Goal: Task Accomplishment & Management: Complete application form

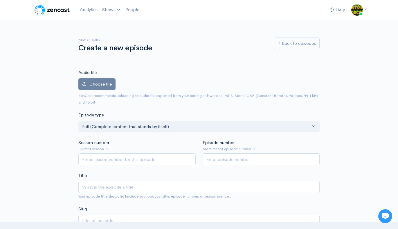
click at [143, 94] on small "ZenCast recommends uploading an audio file exported from your editing software …" at bounding box center [198, 99] width 240 height 12
click at [97, 83] on span "Choose file" at bounding box center [100, 84] width 22 height 6
click at [0, 0] on input "Choose file" at bounding box center [0, 0] width 0 height 0
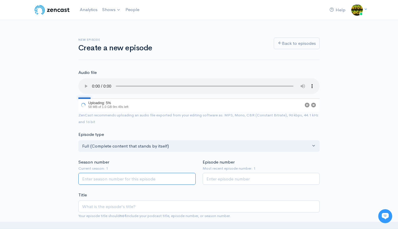
click at [156, 172] on input "Season number" at bounding box center [136, 178] width 117 height 12
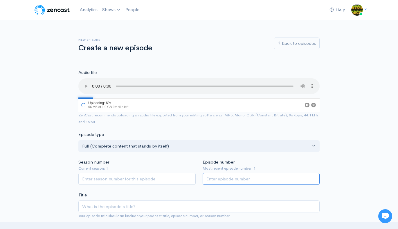
click at [236, 172] on input "Episode number" at bounding box center [261, 178] width 117 height 12
type input "2"
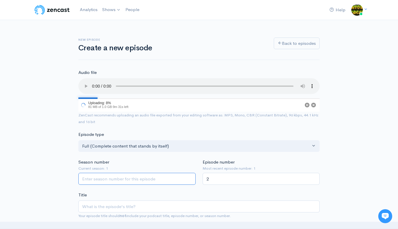
click at [112, 172] on input "Season number" at bounding box center [136, 178] width 117 height 12
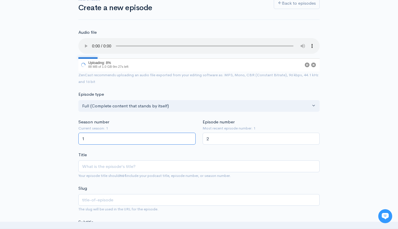
scroll to position [46, 0]
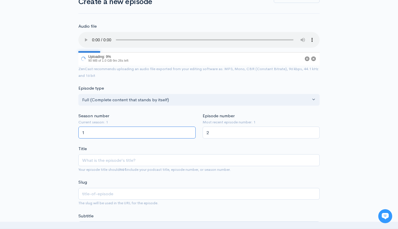
type input "1"
click at [105, 154] on input "Title" at bounding box center [198, 160] width 241 height 12
type input "R"
type input "r"
type input "Ru"
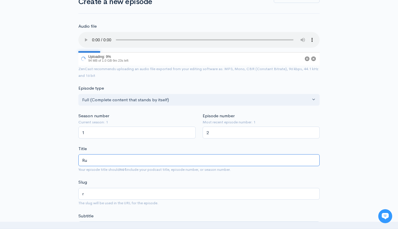
type input "ru"
type input "Run"
type input "run"
type input "Runs"
type input "runs"
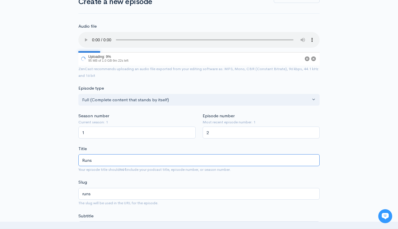
type input "Runs0"
type input "runs0"
type input "Runs0b"
type input "runs0b"
type input "Runs0b3"
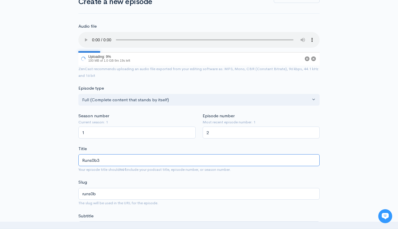
type input "runs0b3"
type input "Runs0b3r"
type input "runs0b3r"
type input "Runs0b3r P"
type input "runs0b3r-p"
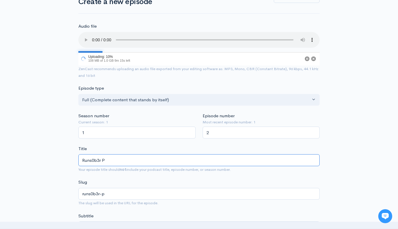
type input "Runs0b3r Po"
type input "runs0b3r-po"
type input "Runs0b3r Pod"
type input "runs0b3r-pod"
type input "Runs0b3r Podcast"
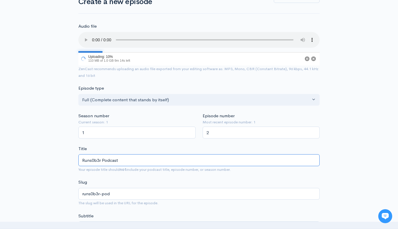
type input "runs0b3r-podcast"
type input "Runs0b3r Podcast E"
type input "runs0b3r-podcast-e"
type input "Runs0b3r Podcast Ep"
type input "runs0b3r-podcast-ep"
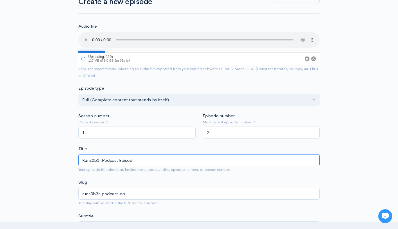
type input "Runs0b3r Podcast Episode"
type input "runs0b3r-podcast-episode"
type input "Runs0b3r Podcast Episode 2"
type input "runs0b3r-podcast-episode-2"
type input "Runs0b3r Podcast Episode 2 - C"
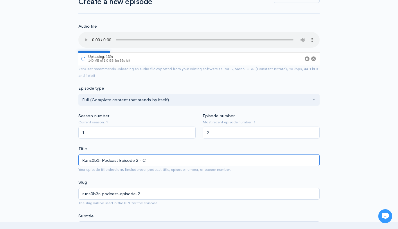
type input "runs0b3r-podcast-episode-2-c"
type input "Runs0b3r Podcast Episode 2 - Cl"
type input "runs0b3r-podcast-episode-2-cl"
type input "Runs0b3r Podcast Episode 2 - Cla"
type input "runs0b3r-podcast-episode-2-cla"
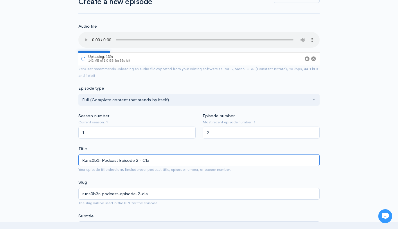
type input "Runs0b3r Podcast Episode 2 - Clau"
type input "runs0b3r-podcast-episode-2-clau"
type input "Runs0b3r Podcast Episode 2 - Claud"
type input "runs0b3r-podcast-episode-2-claud"
type input "Runs0b3r Podcast Episode 2 - Claudi"
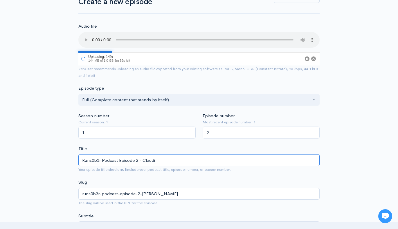
type input "runs0b3r-podcast-episode-2-claudi"
type input "Runs0b3r Podcast Episode 2 - Claudia"
type input "runs0b3r-podcast-episode-2-claudia"
type input "Runs0b3r Podcast Episode 2 - Claudia & M"
type input "runs0b3r-podcast-episode-2-claudia-m"
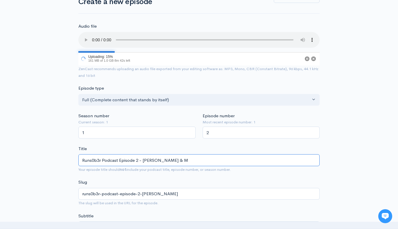
type input "Runs0b3r Podcast Episode 2 - Claudia & Mi"
type input "runs0b3r-podcast-episode-2-claudia-mi"
type input "Runs0b3r Podcast Episode 2 - Claudia & Mil"
type input "runs0b3r-podcast-episode-2-claudia-mil"
type input "Runs0b3r Podcast Episode 2 - Claudia & Mile"
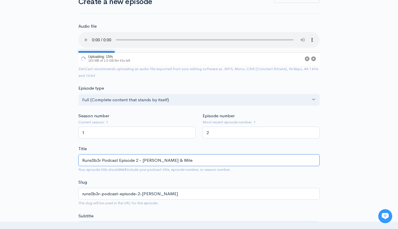
type input "runs0b3r-podcast-episode-2-claudia-mile"
type input "Runs0b3r Podcast Episode 2 - Claudia & Miles"
type input "runs0b3r-podcast-episode-2-claudia-miles"
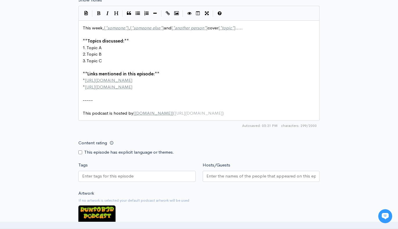
scroll to position [341, 0]
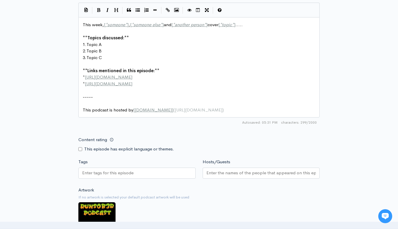
type input "Runs0b3r Podcast Episode 2 - Claudia & Miles"
click at [80, 147] on input "Content rating" at bounding box center [80, 149] width 4 height 4
checkbox input "true"
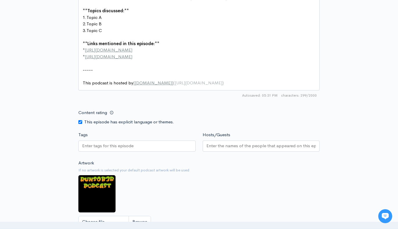
scroll to position [370, 0]
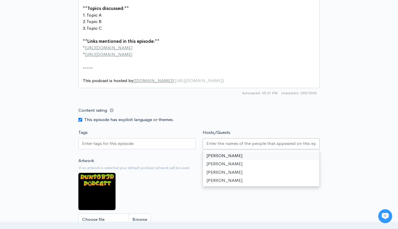
click at [215, 140] on input "Hosts/Guests" at bounding box center [261, 143] width 110 height 7
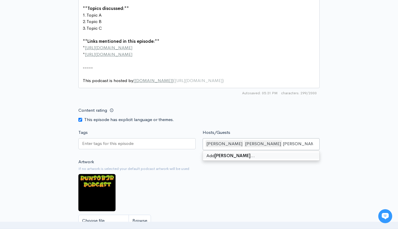
type input "[PERSON_NAME]"
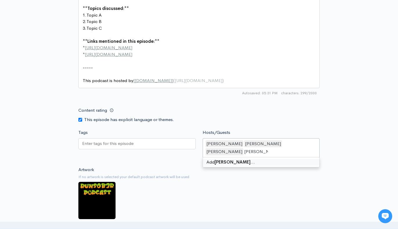
type input "[PERSON_NAME]"
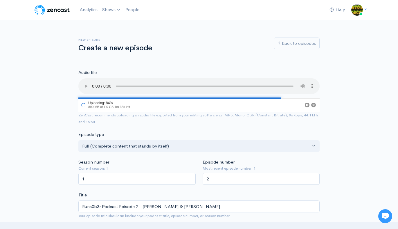
scroll to position [0, 0]
click at [119, 23] on link "RunS0b3r Podcast" at bounding box center [126, 24] width 53 height 10
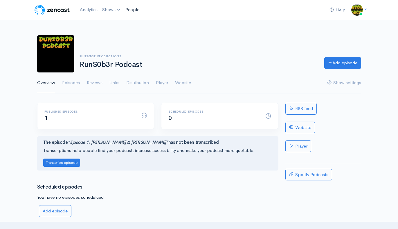
click at [133, 9] on link "People" at bounding box center [132, 9] width 19 height 12
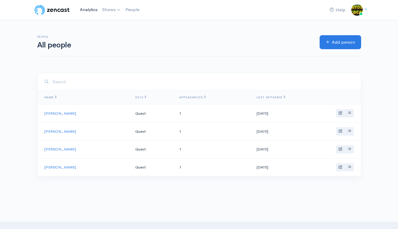
click at [85, 12] on link "Analytics" at bounding box center [89, 9] width 22 height 12
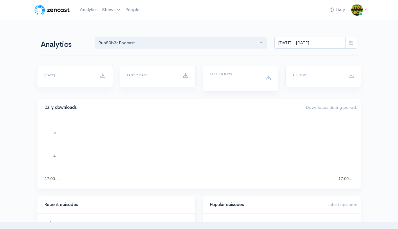
click at [86, 11] on link "Analytics" at bounding box center [89, 9] width 22 height 12
click at [62, 9] on img at bounding box center [52, 10] width 37 height 12
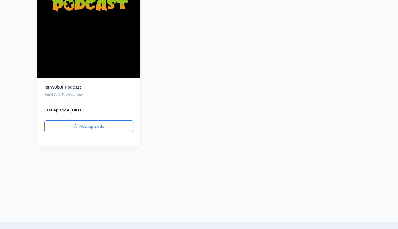
scroll to position [96, 0]
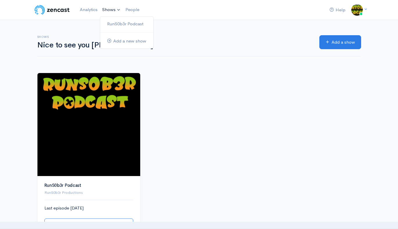
click at [110, 10] on link "Shows" at bounding box center [111, 9] width 23 height 13
click at [118, 22] on link "RunS0b3r Podcast" at bounding box center [126, 24] width 53 height 10
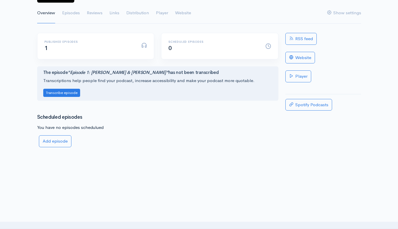
scroll to position [69, 0]
click at [59, 139] on link "Add episode" at bounding box center [55, 142] width 33 height 12
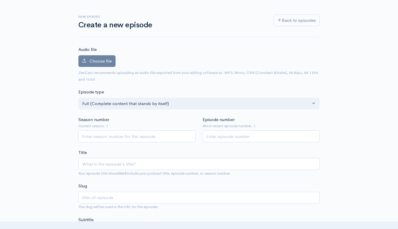
scroll to position [33, 0]
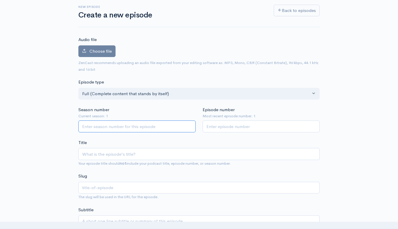
click at [109, 121] on input "Season number" at bounding box center [136, 126] width 117 height 12
click at [98, 48] on span "Choose file" at bounding box center [100, 51] width 22 height 6
click at [0, 0] on input "Choose file" at bounding box center [0, 0] width 0 height 0
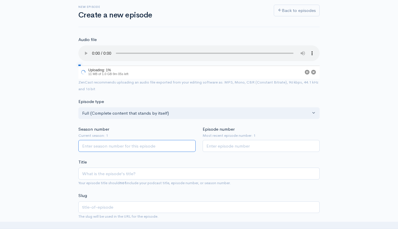
click at [109, 140] on input "Season number" at bounding box center [136, 146] width 117 height 12
type input "1"
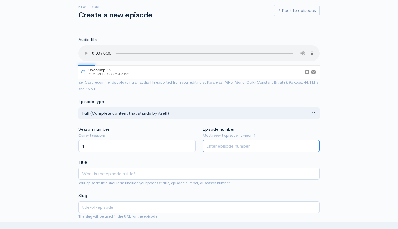
click at [215, 140] on input "Episode number" at bounding box center [261, 146] width 117 height 12
type input "2"
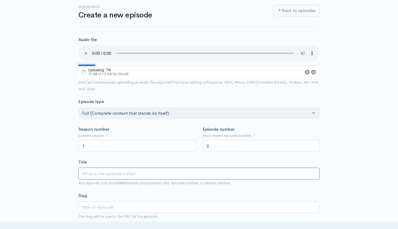
click at [102, 167] on input "Title" at bounding box center [198, 173] width 241 height 12
type input "R"
type input "r"
type input "Ru"
type input "ru"
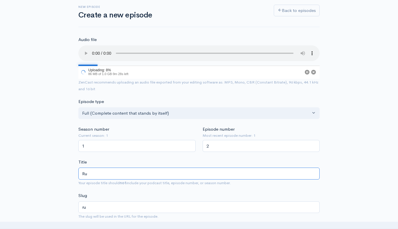
type input "Run"
type input "run"
type input "Runs"
type input "runs"
type input "Runs0"
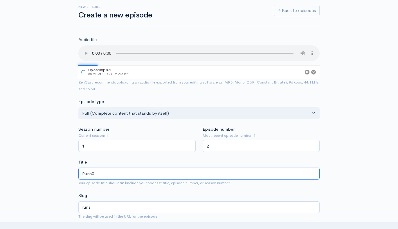
type input "runs0"
type input "Runs0b"
type input "runs0b"
type input "Runs0b3"
type input "runs0b3"
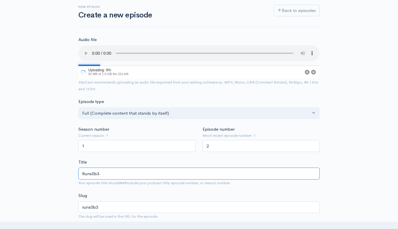
type input "Runs0b3r"
type input "runs0b3r"
type input "Runs0b3r P"
type input "runs0b3r-p"
type input "Runs0b3r Po"
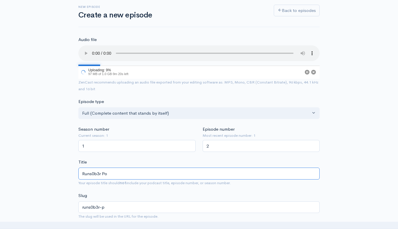
type input "runs0b3r-po"
type input "Runs0b3r Pod"
type input "runs0b3r-pod"
type input "Runs0b3r Podcast"
type input "runs0b3r-podcast"
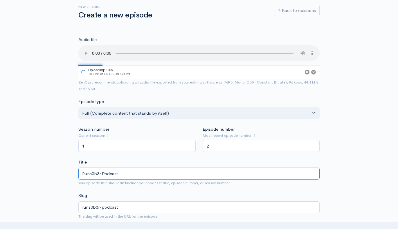
click at [102, 167] on input "Runs0b3r Podcast" at bounding box center [198, 173] width 241 height 12
click at [122, 167] on input "Runs0b3r Podcast" at bounding box center [198, 173] width 241 height 12
type input "Runs0b3r Podcast E"
type input "runs0b3r-podcast-e"
type input "Runs0b3r Podcast Ep"
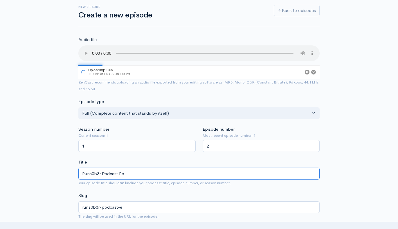
type input "runs0b3r-podcast-ep"
type input "Runs0b3r Podcast Episode"
type input "runs0b3r-podcast-episode"
type input "Runs0b3r Podcast Episode 2"
type input "runs0b3r-podcast-episode-2"
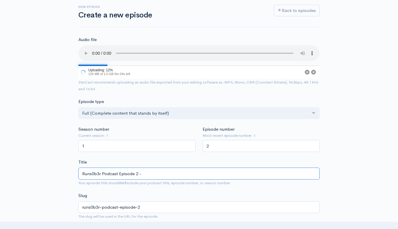
type input "Runs0b3r Podcast Episode 2 - C"
type input "runs0b3r-podcast-episode-2-c"
type input "Runs0b3r Podcast Episode 2 - Cl"
type input "runs0b3r-podcast-episode-2-cl"
type input "Runs0b3r Podcast Episode 2 - Cla"
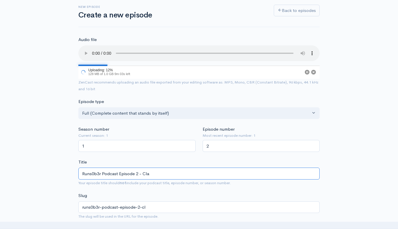
type input "runs0b3r-podcast-episode-2-cla"
type input "Runs0b3r Podcast Episode 2 - Clau"
type input "runs0b3r-podcast-episode-2-clau"
type input "Runs0b3r Podcast Episode 2 - Claud"
type input "runs0b3r-podcast-episode-2-claud"
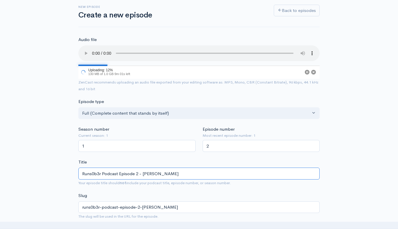
type input "Runs0b3r Podcast Episode 2 - Claudi"
type input "runs0b3r-podcast-episode-2-claudi"
type input "Runs0b3r Podcast Episode 2 - Claudia"
type input "runs0b3r-podcast-episode-2-claudia"
type input "Runs0b3r Podcast Episode 2 - Claudia M"
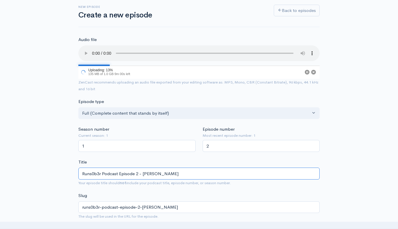
type input "runs0b3r-podcast-episode-2-claudia-m"
type input "Runs0b3r Podcast Episode 2 - Claudia Mo"
type input "runs0b3r-podcast-episode-2-claudia-mo"
type input "Runs0b3r Podcast Episode 2 - Claudia Mon"
type input "runs0b3r-podcast-episode-2-claudia-mon"
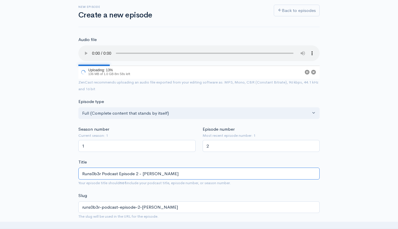
type input "Runs0b3r Podcast Episode 2 - Claudia Mont"
type input "runs0b3r-podcast-episode-2-claudia-mont"
type input "Runs0b3r Podcast Episode 2 - Claudia Monte"
type input "runs0b3r-podcast-episode-2-claudia-monte"
type input "Runs0b3r Podcast Episode 2 - Claudia Montes"
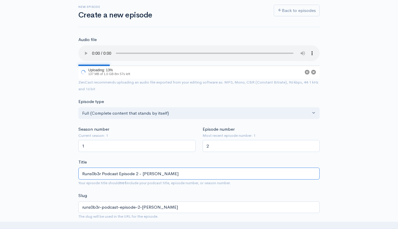
type input "runs0b3r-podcast-episode-2-claudia-montes"
type input "Runs0b3r Podcast Episode 2 - Claudia Montes & M"
type input "runs0b3r-podcast-episode-2-claudia-montes-m"
type input "Runs0b3r Podcast Episode 2 - Claudia Montes & Mi"
type input "runs0b3r-podcast-episode-2-claudia-montes-mi"
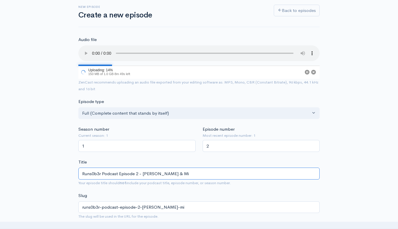
type input "Runs0b3r Podcast Episode 2 - Claudia Montes & Mil"
type input "runs0b3r-podcast-episode-2-claudia-montes-mil"
type input "Runs0b3r Podcast Episode 2 - Claudia Montes & Mile"
type input "runs0b3r-podcast-episode-2-claudia-montes-mile"
type input "Runs0b3r Podcast Episode 2 - Claudia Montes & Miles"
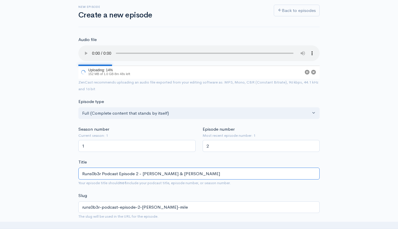
type input "runs0b3r-podcast-episode-2-claudia-montes-miles"
type input "Runs0b3r Podcast Episode 2 - Claudia Montes & Miles K"
type input "runs0b3r-podcast-episode-2-claudia-montes-miles-k"
type input "Runs0b3r Podcast Episode 2 - Claudia Montes & Miles Ka"
type input "runs0b3r-podcast-episode-2-claudia-montes-miles-ka"
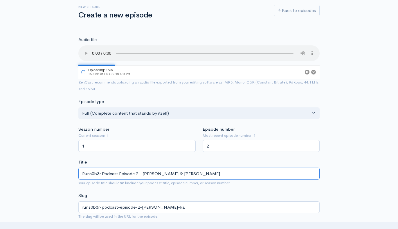
type input "Runs0b3r Podcast Episode 2 - Claudia Montes & Miles Kal"
type input "runs0b3r-podcast-episode-2-claudia-montes-miles-kal"
type input "Runs0b3r Podcast Episode 2 - Claudia Montes & Miles Kale"
type input "runs0b3r-podcast-episode-2-claudia-montes-miles-kale"
type input "Runs0b3r Podcast Episode 2 - Claudia Montes & Miles Kalee"
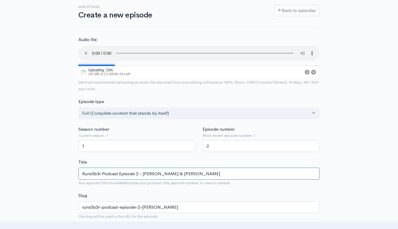
type input "runs0b3r-podcast-episode-2-claudia-montes-miles-kalee"
type input "Runs0b3r Podcast Episode 2 - [PERSON_NAME] & [PERSON_NAME]"
type input "runs0b3r-podcast-episode-2-claudia-montes-miles-kaleel"
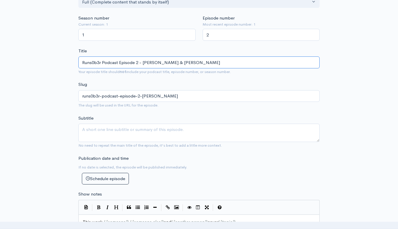
scroll to position [147, 0]
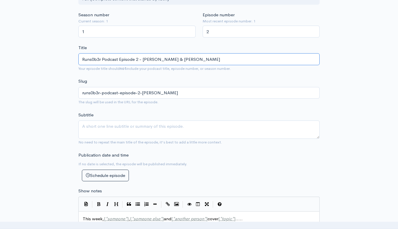
type input "Runs0b3r Podcast Episode 2 - [PERSON_NAME] & [PERSON_NAME]"
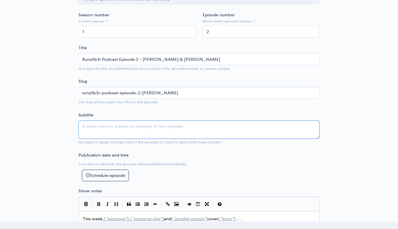
click at [88, 120] on textarea "Subtitle" at bounding box center [198, 129] width 241 height 18
click at [99, 120] on textarea "Favorite run couple and friends" at bounding box center [198, 129] width 241 height 18
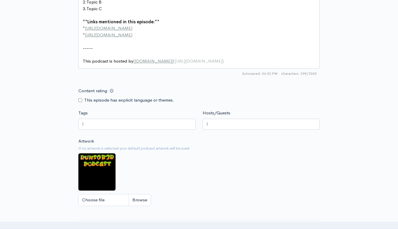
scroll to position [389, 0]
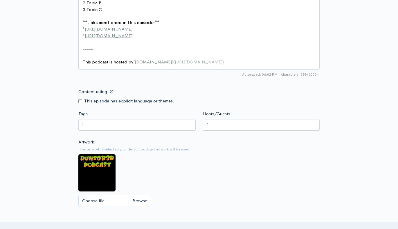
type textarea "Favorite local run couple and friends"
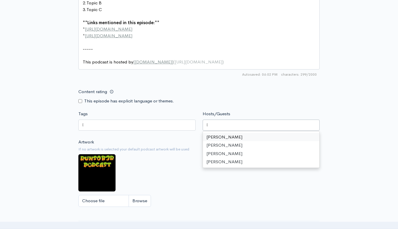
click at [217, 119] on div at bounding box center [261, 124] width 117 height 11
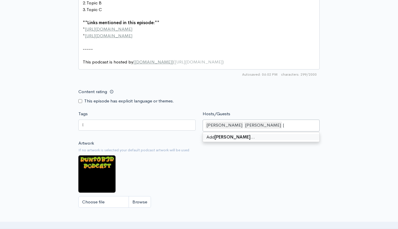
type input "[PERSON_NAME]"
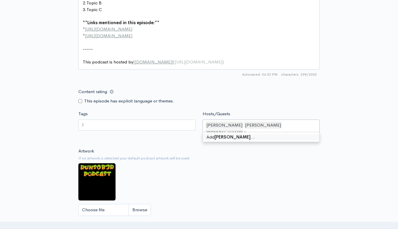
type input "[PERSON_NAME]"
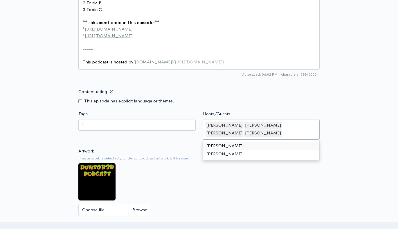
click at [80, 99] on input "Content rating" at bounding box center [80, 101] width 4 height 4
checkbox input "true"
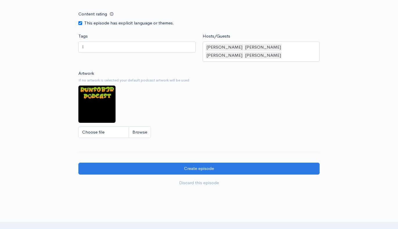
scroll to position [480, 0]
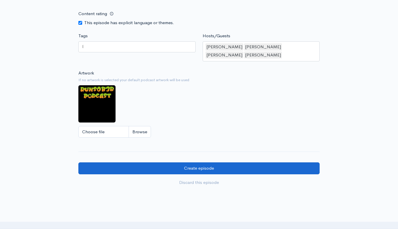
click at [197, 162] on input "Create episode" at bounding box center [198, 168] width 241 height 12
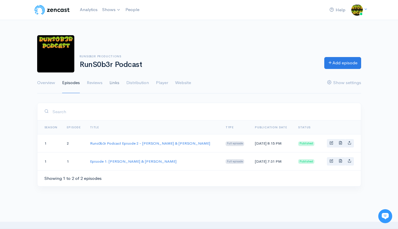
click at [113, 82] on link "Links" at bounding box center [114, 82] width 10 height 21
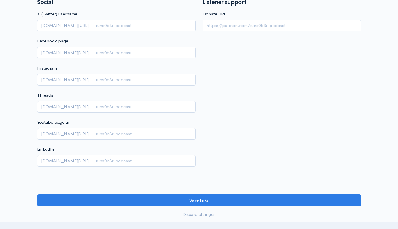
scroll to position [100, 0]
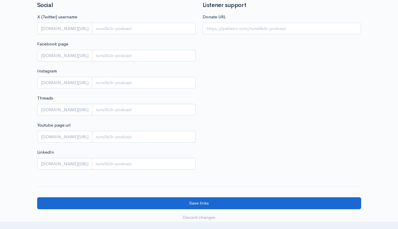
click at [193, 202] on input "Save links" at bounding box center [199, 203] width 324 height 12
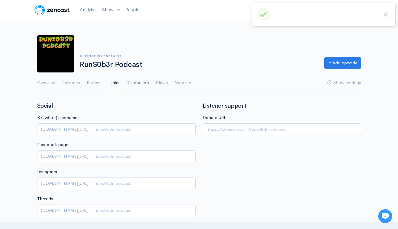
click at [136, 81] on link "Distribution" at bounding box center [137, 82] width 23 height 21
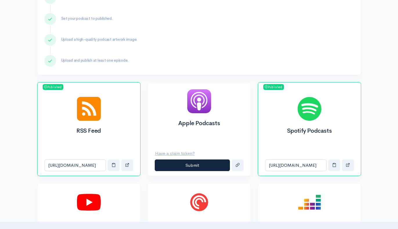
scroll to position [137, 0]
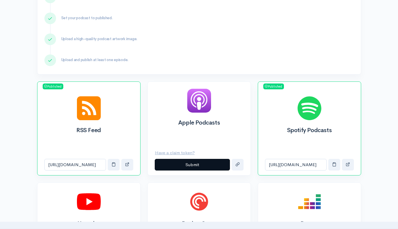
click at [190, 163] on button "Submit" at bounding box center [192, 165] width 75 height 12
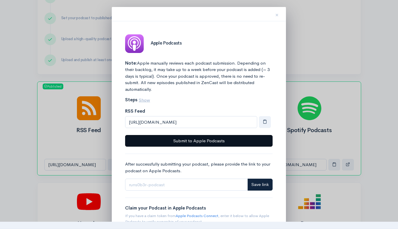
click at [192, 139] on button "Submit to Apple Podcasts" at bounding box center [199, 141] width 148 height 12
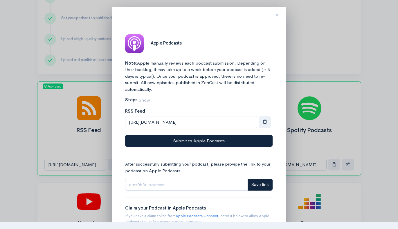
scroll to position [0, 0]
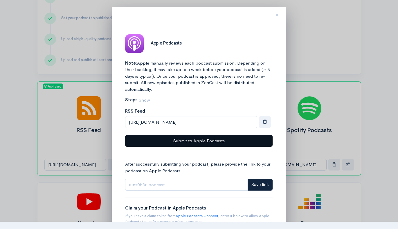
click at [204, 140] on button "Submit to Apple Podcasts" at bounding box center [199, 141] width 148 height 12
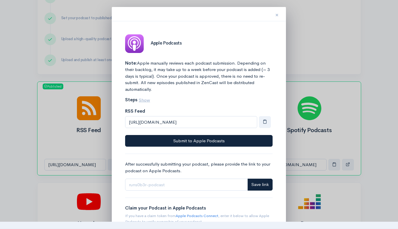
click at [277, 13] on span "×" at bounding box center [276, 15] width 3 height 8
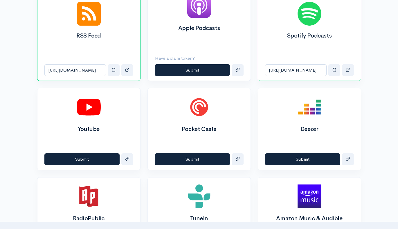
scroll to position [232, 0]
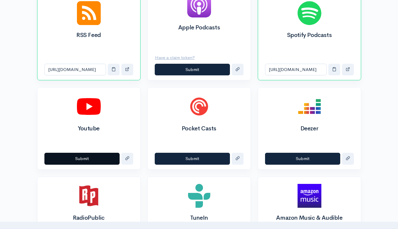
click at [84, 157] on button "Submit" at bounding box center [81, 158] width 75 height 12
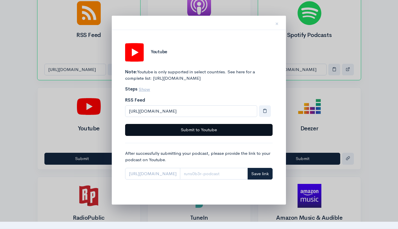
click at [202, 135] on button "Submit to Youtube" at bounding box center [199, 130] width 148 height 12
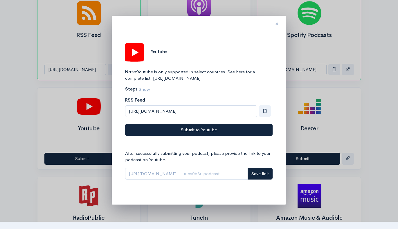
click at [276, 25] on span "×" at bounding box center [276, 23] width 3 height 8
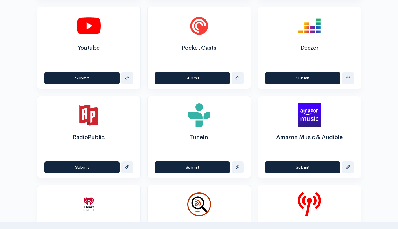
scroll to position [314, 0]
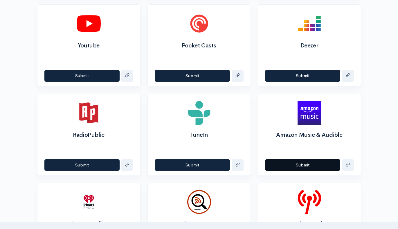
click at [302, 162] on button "Submit" at bounding box center [302, 165] width 75 height 12
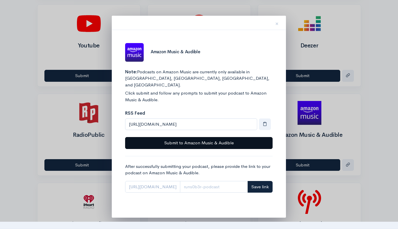
click at [205, 137] on button "Submit to Amazon Music & Audible" at bounding box center [199, 143] width 148 height 12
click at [189, 137] on button "Submit to Amazon Music & Audible" at bounding box center [199, 143] width 148 height 12
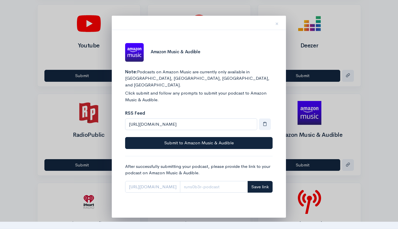
click at [247, 195] on div "Amazon Music & Audible Note: Podcasts on Amazon Music are currently only availa…" at bounding box center [199, 123] width 160 height 173
click at [276, 24] on span "×" at bounding box center [276, 23] width 3 height 8
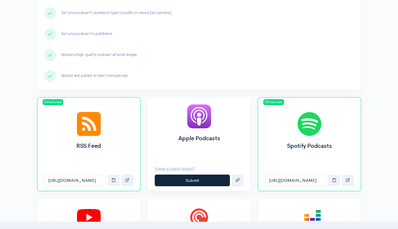
scroll to position [120, 0]
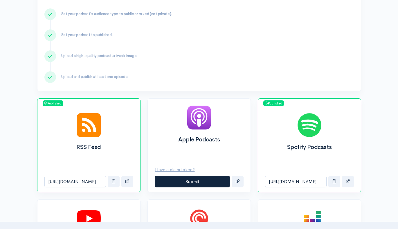
click at [312, 158] on div "Spotify Podcasts" at bounding box center [309, 138] width 103 height 65
click at [312, 125] on img at bounding box center [310, 125] width 24 height 24
click at [310, 128] on img at bounding box center [310, 125] width 24 height 24
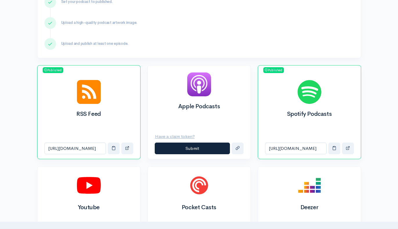
scroll to position [152, 0]
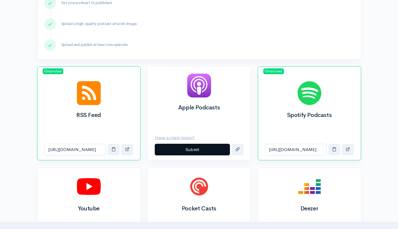
click at [191, 146] on button "Submit" at bounding box center [192, 149] width 75 height 12
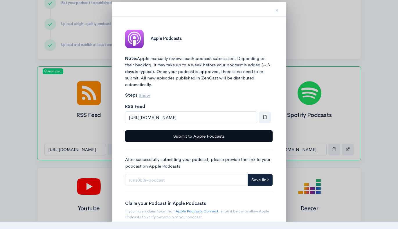
scroll to position [2, 0]
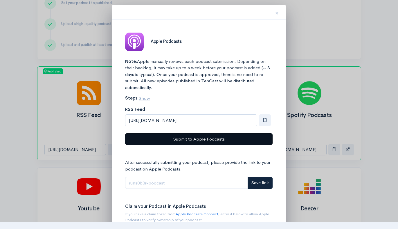
click at [203, 137] on button "Submit to Apple Podcasts" at bounding box center [199, 139] width 148 height 12
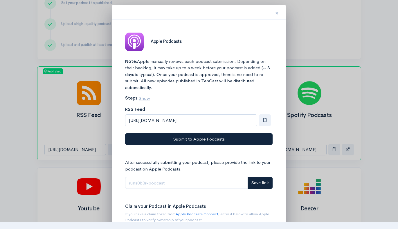
click at [278, 15] on span "×" at bounding box center [276, 13] width 3 height 8
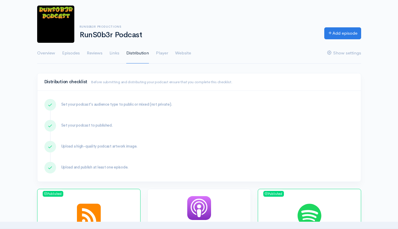
scroll to position [22, 0]
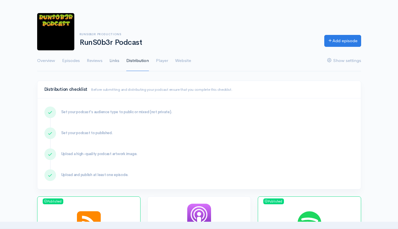
click at [114, 59] on link "Links" at bounding box center [114, 60] width 10 height 21
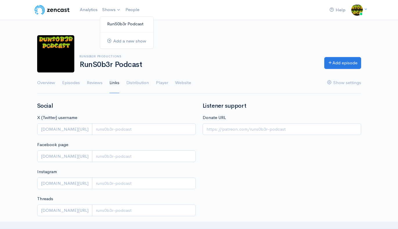
click at [121, 23] on link "RunS0b3r Podcast" at bounding box center [126, 24] width 53 height 10
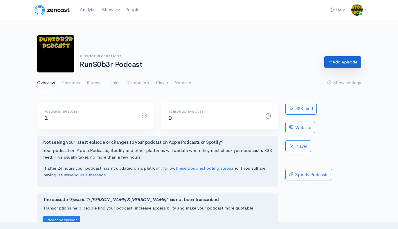
click at [335, 60] on link "Add episode" at bounding box center [342, 62] width 37 height 12
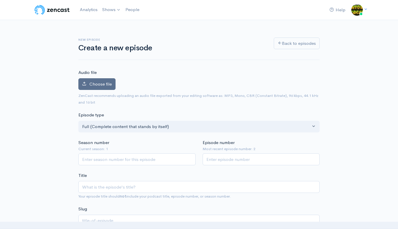
click at [86, 82] on icon at bounding box center [84, 83] width 4 height 4
click at [0, 0] on input "Choose file" at bounding box center [0, 0] width 0 height 0
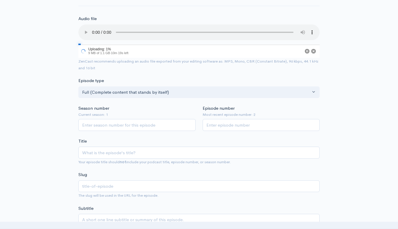
scroll to position [54, 0]
click at [112, 119] on input "Season number" at bounding box center [136, 125] width 117 height 12
type input "1"
click at [221, 119] on input "Episode number" at bounding box center [261, 125] width 117 height 12
type input "3"
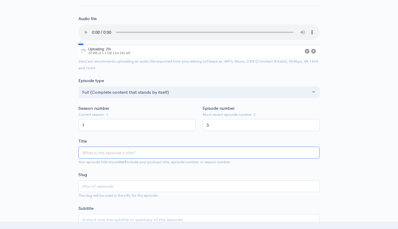
click at [96, 146] on input "Title" at bounding box center [198, 152] width 241 height 12
type input "R"
type input "r"
type input "Ru"
type input "ru"
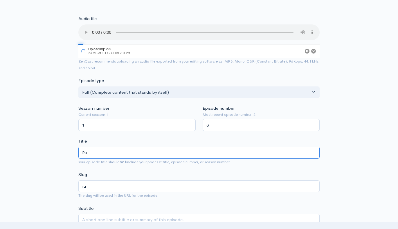
type input "Run"
type input "run"
type input "Runs"
type input "runs"
type input "Runs0"
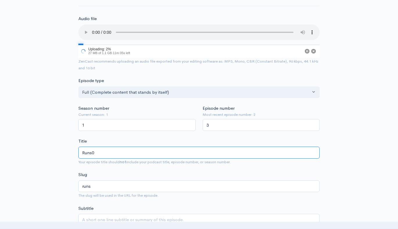
type input "runs0"
type input "Runs0b"
type input "runs0b"
type input "Runs0b3"
type input "runs0b3"
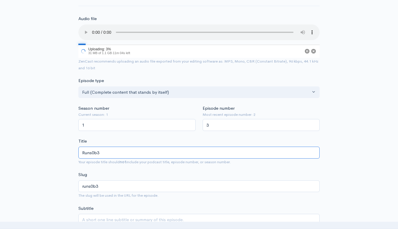
type input "Runs0b3r"
type input "runs0b3r"
type input "Runs0b3r P"
type input "runs0b3r-p"
type input "Runs0b3r Po"
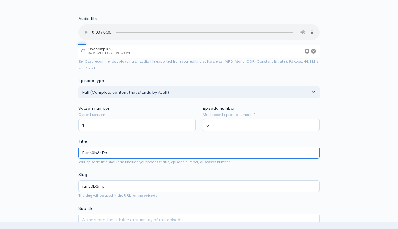
type input "runs0b3r-po"
type input "Runs0b3r Pod"
type input "runs0b3r-pod"
type input "Runs0b3r Podcast"
type input "runs0b3r-podcast"
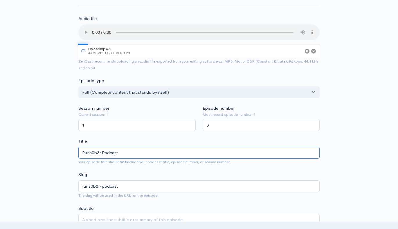
type input "Runs0b3r Podcast E"
type input "runs0b3r-podcast-e"
type input "Runs0b3r Podcast Ep"
type input "runs0b3r-podcast-ep"
type input "Runs0b3r Podcast Episode"
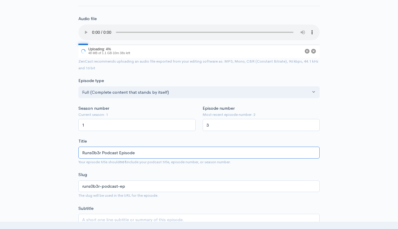
type input "runs0b3r-podcast-episode"
type input "Runs0b3r Podcast Episode 3"
type input "runs0b3r-podcast-episode-3"
type input "Runs0b3r Podcast Episode 3 - A"
type input "runs0b3r-podcast-episode-3-a"
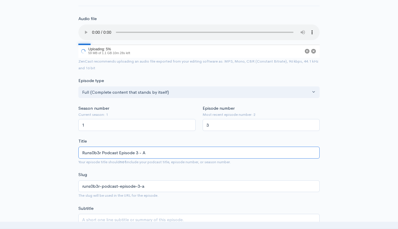
type input "Runs0b3r Podcast Episode 3 - Ab"
type input "runs0b3r-podcast-episode-3-ab"
type input "Runs0b3r Podcast Episode 3 - Abr"
type input "runs0b3r-podcast-episode-3-abr"
type input "Runs0b3r Podcast Episode 3 - Abri"
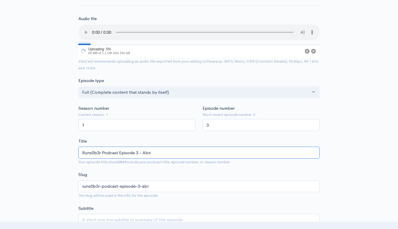
type input "runs0b3r-podcast-episode-3-abri"
type input "Runs0b3r Podcast Episode 3 - Abril"
type input "runs0b3r-podcast-episode-3-abril"
type input "Runs0b3r Podcast Episode 3 - Abril F"
type input "runs0b3r-podcast-episode-3-abril-f"
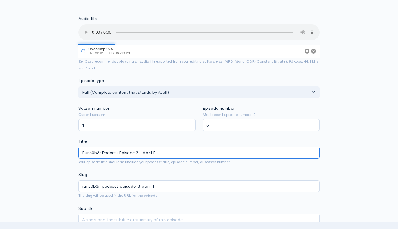
type input "Runs0b3r Podcast Episode 3 - Abril Fr"
type input "runs0b3r-podcast-episode-3-abril-fr"
type input "Runs0b3r Podcast Episode 3 - Abril Fra"
type input "runs0b3r-podcast-episode-3-abril-fra"
type input "Runs0b3r Podcast Episode 3 - Abril Fran"
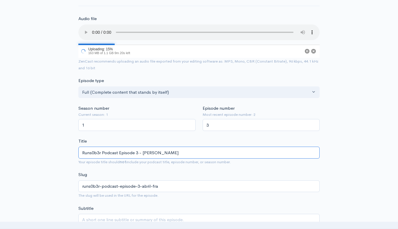
type input "runs0b3r-podcast-episode-3-abril-fran"
type input "Runs0b3r Podcast Episode 3 - Abril Franc"
type input "runs0b3r-podcast-episode-3-abril-franc"
type input "Runs0b3r Podcast Episode 3 - Abril Franco"
type input "runs0b3r-podcast-episode-3-abril-franco"
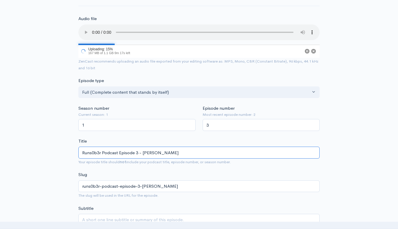
type input "Runs0b3r Podcast Episode 3 - Abril Franco R"
type input "runs0b3r-podcast-episode-3-abril-franco-r"
type input "Runs0b3r Podcast Episode 3 - Abril Franco"
type input "runs0b3r-podcast-episode-3-abril-franco"
type input "Runs0b3r Podcast Episode 3 - Abril Franco-R"
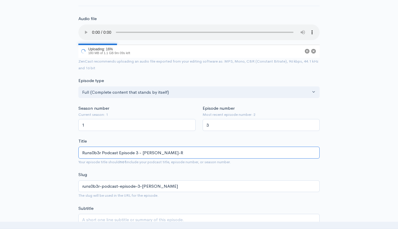
type input "runs0b3r-podcast-episode-3-abril-franco-r"
type input "Runs0b3r Podcast Episode 3 - Abril Franco-Re"
type input "runs0b3r-podcast-episode-3-abril-franco-re"
type input "Runs0b3r Podcast Episode 3 - Abril Franco-Rey"
type input "runs0b3r-podcast-episode-3-abril-franco-rey"
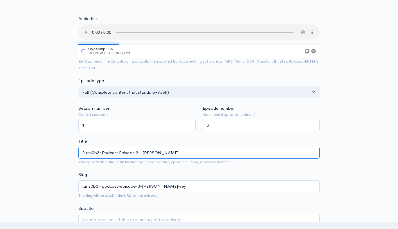
type input "Runs0b3r Podcast Episode 3 - Abril Franco-Reye"
type input "runs0b3r-podcast-episode-3-abril-franco-reye"
type input "Runs0b3r Podcast Episode 3 - Abril Franco-Reyes"
type input "runs0b3r-podcast-episode-3-abril-franco-reyes"
type input "Runs0b3r Podcast Episode 3 - Abril Franco-Reyes & A"
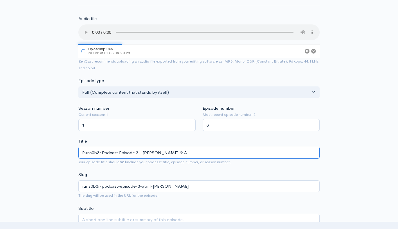
type input "runs0b3r-podcast-episode-3-abril-franco-reyes-a"
type input "Runs0b3r Podcast Episode 3 - Abril Franco-Reyes & An"
type input "runs0b3r-podcast-episode-3-abril-franco-reyes-an"
type input "Runs0b3r Podcast Episode 3 - Abril Franco-Reyes & Ana"
type input "runs0b3r-podcast-episode-3-abril-franco-reyes-ana"
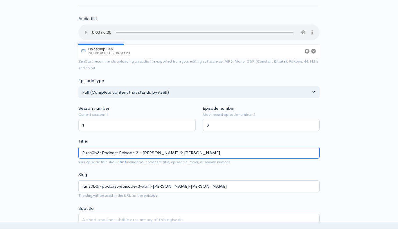
type input "Runs0b3r Podcast Episode 3 - Abril Franco-Reyes & Ana L"
type input "runs0b3r-podcast-episode-3-abril-franco-reyes-ana-l"
type input "Runs0b3r Podcast Episode 3 - Abril Franco-Reyes & Ana Li"
type input "runs0b3r-podcast-episode-3-abril-franco-reyes-ana-li"
type input "Runs0b3r Podcast Episode 3 - Abril Franco-Reyes & Ana Lin"
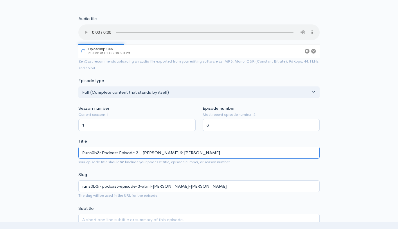
type input "runs0b3r-podcast-episode-3-abril-franco-reyes-ana-lin"
type input "Runs0b3r Podcast Episode 3 - Abril Franco-Reyes & Ana Lina"
type input "runs0b3r-podcast-episode-3-abril-franco-reyes-ana-lina"
type input "Runs0b3r Podcast Episode 3 - Abril Franco-Reyes & Ana Linar"
type input "runs0b3r-podcast-episode-3-abril-franco-reyes-ana-linar"
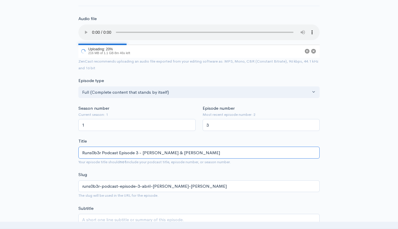
type input "Runs0b3r Podcast Episode 3 - Abril Franco-Reyes & Ana Linarr"
type input "runs0b3r-podcast-episode-3-abril-franco-reyes-ana-linarr"
type input "Runs0b3r Podcast Episode 3 - Abril Franco-Reyes & Ana Linarre"
type input "runs0b3r-podcast-episode-3-abril-franco-reyes-ana-linarre"
type input "Runs0b3r Podcast Episode 3 - Abril Franco-Reyes & Ana Linarres"
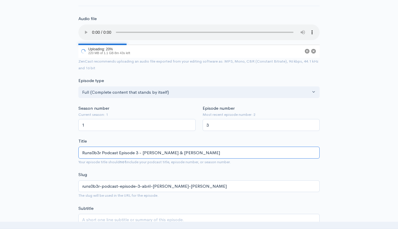
type input "runs0b3r-podcast-episode-3-abril-franco-reyes-ana-linarres"
type input "Runs0b3r Podcast Episode 3 - Abril Franco-Reyes & Ana Linarres-G"
type input "runs0b3r-podcast-episode-3-abril-franco-reyes-ana-linarres-g"
type input "Runs0b3r Podcast Episode 3 - Abril Franco-Reyes & Ana Linarres-Ga"
type input "runs0b3r-podcast-episode-3-abril-franco-reyes-ana-linarres-ga"
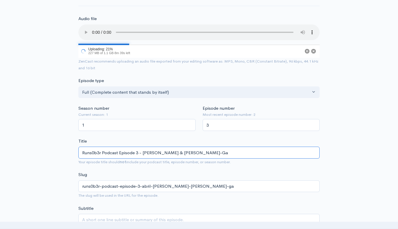
type input "Runs0b3r Podcast Episode 3 - Abril Franco-Reyes & Ana Linarres-Gal"
type input "runs0b3r-podcast-episode-3-abril-franco-reyes-ana-linarres-gal"
type input "Runs0b3r Podcast Episode 3 - Abril Franco-Reyes & Ana Linarres-Gall"
type input "runs0b3r-podcast-episode-3-abril-franco-reyes-ana-linarres-gall"
type input "Runs0b3r Podcast Episode 3 - Abril Franco-Reyes & Ana Linarres-Galle"
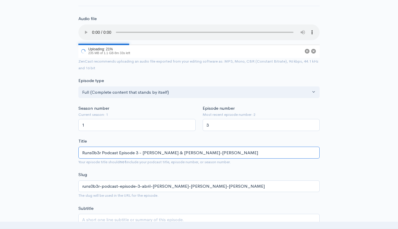
type input "runs0b3r-podcast-episode-3-abril-franco-reyes-ana-linarres-galle"
type input "Runs0b3r Podcast Episode 3 - Abril Franco-Reyes & Ana Linarres-Galleo"
type input "runs0b3r-podcast-episode-3-abril-franco-reyes-ana-linarres-galleo"
type input "Runs0b3r Podcast Episode 3 - Abril Franco-Reyes & Ana Linarres-Galleot"
type input "runs0b3r-podcast-episode-3-abril-franco-reyes-ana-linarres-galleot"
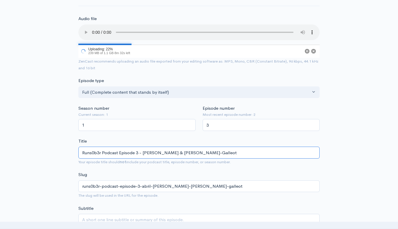
type input "Runs0b3r Podcast Episode 3 - [PERSON_NAME] & [PERSON_NAME]-Galleote"
type input "runs0b3r-podcast-episode-3-abril-franco-reyes-ana-linarres-galleote"
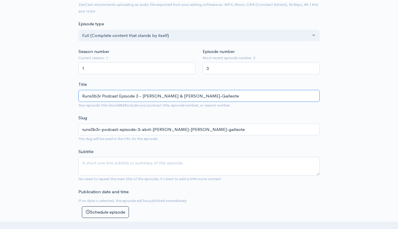
scroll to position [112, 0]
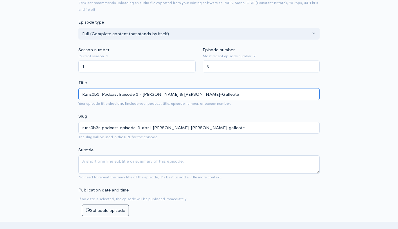
type input "Runs0b3r Podcast Episode 3 - [PERSON_NAME] & [PERSON_NAME]-Galleote"
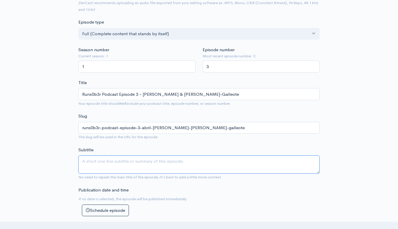
click at [92, 155] on textarea "Subtitle" at bounding box center [198, 164] width 241 height 18
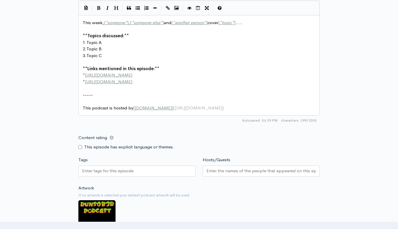
scroll to position [342, 0]
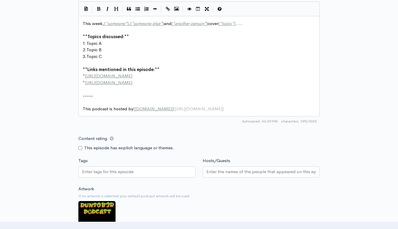
type textarea "Two fabulous woman not only experienced runners but also plugged in to communit…"
click at [80, 146] on input "Content rating" at bounding box center [80, 148] width 4 height 4
checkbox input "true"
click at [216, 168] on input "Hosts/Guests" at bounding box center [261, 171] width 110 height 7
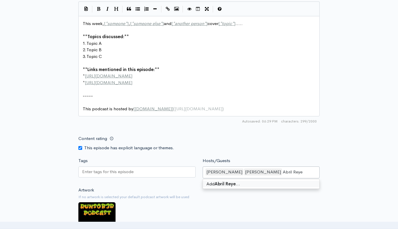
type input "[PERSON_NAME]"
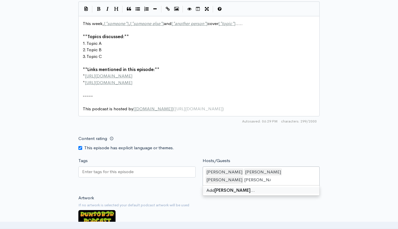
type input "Ana Gillette"
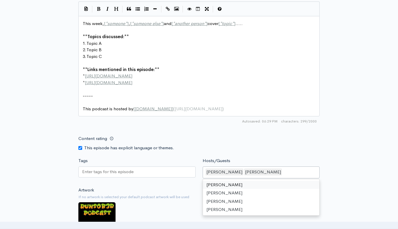
type input "a"
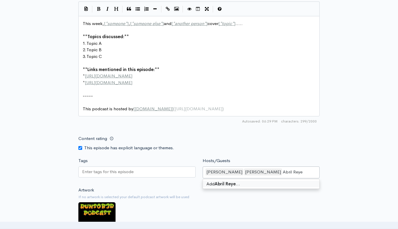
type input "[PERSON_NAME]"
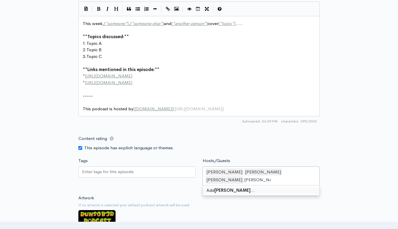
type input "Ana Gillette"
drag, startPoint x: 217, startPoint y: 170, endPoint x: 252, endPoint y: 204, distance: 47.8
click at [252, 204] on div "Artwork If no artwork is selected your default podcast artwork will be used Cho…" at bounding box center [198, 229] width 241 height 71
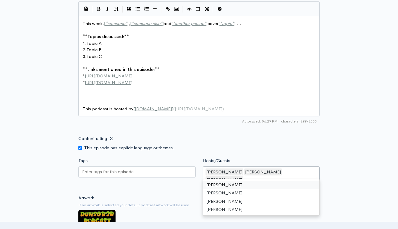
click at [303, 166] on div "Brandon Veltman Eric J Henderson Abril Reyes" at bounding box center [261, 176] width 117 height 20
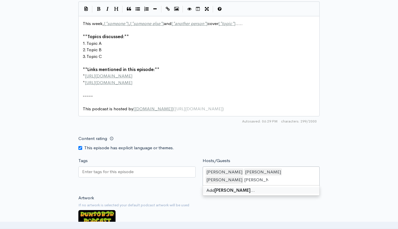
type input "[PERSON_NAME]"
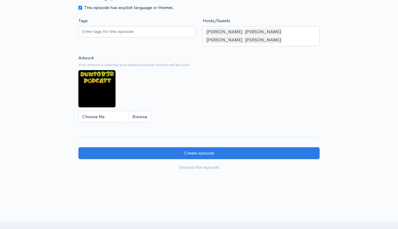
scroll to position [495, 0]
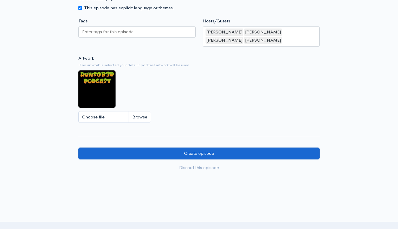
click at [197, 147] on input "Create episode" at bounding box center [198, 153] width 241 height 12
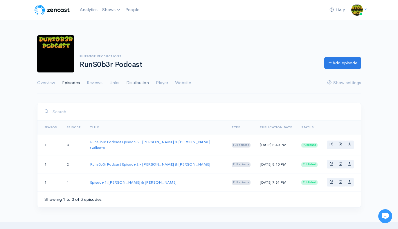
click at [137, 84] on link "Distribution" at bounding box center [137, 82] width 23 height 21
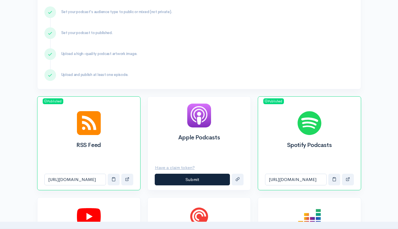
scroll to position [123, 0]
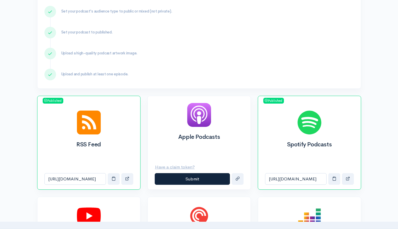
click at [200, 155] on div "Apple Podcasts" at bounding box center [199, 126] width 103 height 60
click at [197, 179] on button "Submit" at bounding box center [192, 179] width 75 height 12
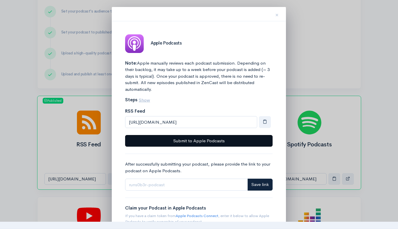
click at [203, 140] on button "Submit to Apple Podcasts" at bounding box center [199, 141] width 148 height 12
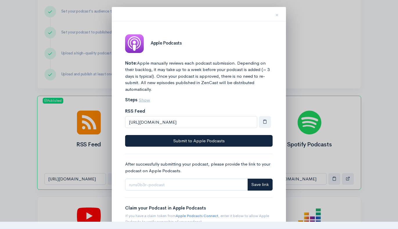
click at [303, 44] on div at bounding box center [199, 114] width 398 height 229
click at [278, 15] on span "×" at bounding box center [276, 15] width 3 height 8
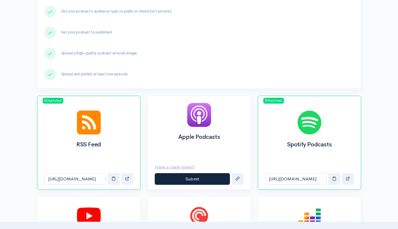
click at [305, 154] on div "Spotify Podcasts" at bounding box center [309, 135] width 103 height 65
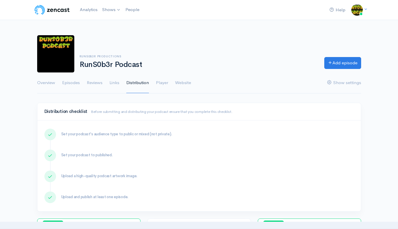
scroll to position [0, 0]
click at [115, 24] on link "RunS0b3r Podcast" at bounding box center [126, 24] width 53 height 10
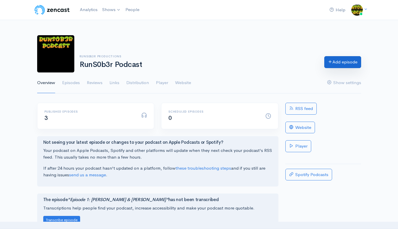
click at [335, 62] on link "Add episode" at bounding box center [342, 62] width 37 height 12
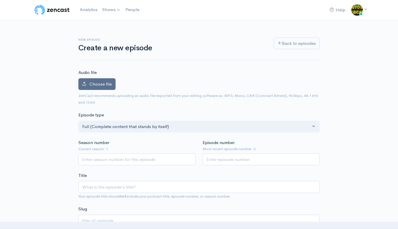
click at [84, 83] on icon at bounding box center [84, 83] width 4 height 4
click at [0, 0] on input "Choose file" at bounding box center [0, 0] width 0 height 0
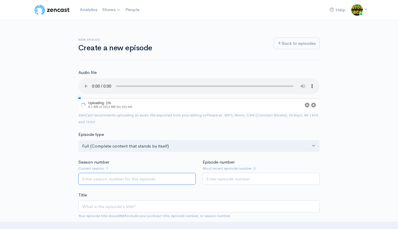
click at [106, 172] on input "Season number" at bounding box center [136, 178] width 117 height 12
type input "1"
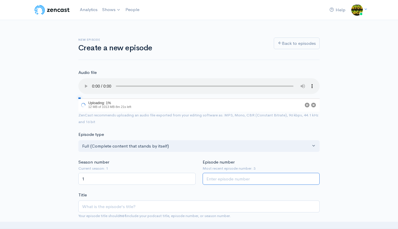
click at [222, 172] on input "Episode number" at bounding box center [261, 178] width 117 height 12
type input "1"
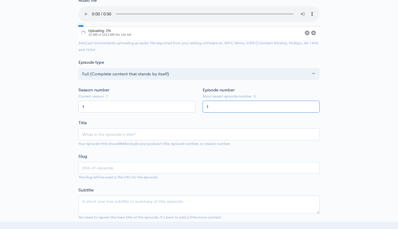
scroll to position [77, 0]
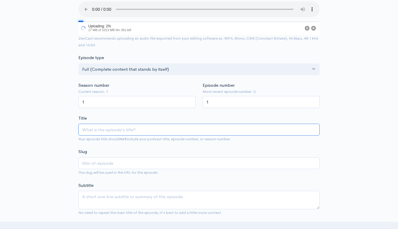
click at [102, 123] on input "Title" at bounding box center [198, 129] width 241 height 12
type input "R"
type input "r"
type input "Ru"
type input "ru"
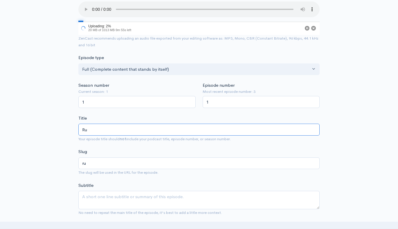
type input "Run"
type input "run"
type input "Runs"
type input "runs"
type input "Runs0"
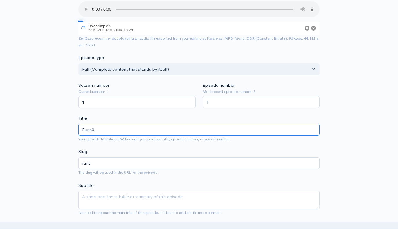
type input "runs0"
type input "Runs0b"
type input "runs0b"
type input "Runs0b3"
type input "runs0b3"
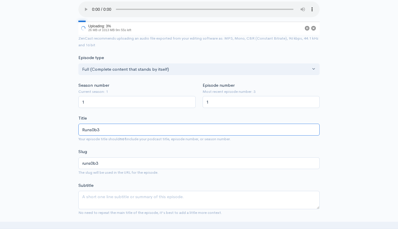
type input "Runs0b3r"
type input "runs0b3r"
type input "Runs0b3r P"
type input "runs0b3r-p"
type input "Runs0b3r Po"
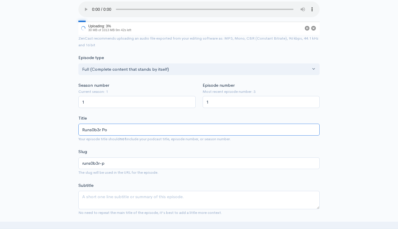
type input "runs0b3r-po"
type input "Runs0b3r Pod"
type input "runs0b3r-pod"
type input "Runs0b3r Podcast"
type input "runs0b3r-podcast"
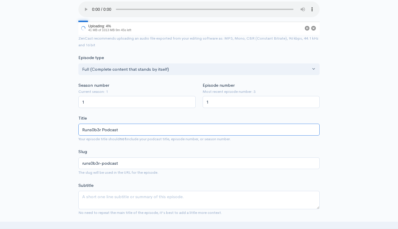
type input "Runs0b3r Podcast E"
type input "runs0b3r-podcast-e"
type input "Runs0b3r Podcast Ep"
type input "runs0b3r-podcast-ep"
type input "Runs0b3r Podcast Episode"
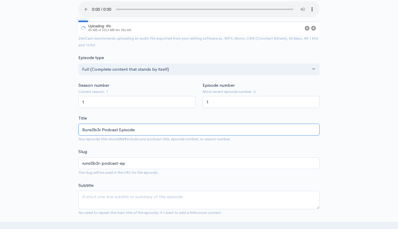
type input "runs0b3r-podcast-episode"
type input "Runs0b3r Podcast Episode 4"
type input "runs0b3r-podcast-episode-4"
type input "Runs0b3r Podcast Episode 4 - K"
type input "runs0b3r-podcast-episode-4-k"
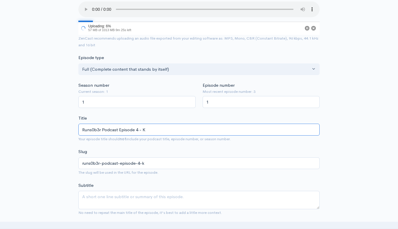
type input "Runs0b3r Podcast Episode 4 - Kr"
type input "runs0b3r-podcast-episode-4-kr"
type input "Runs0b3r Podcast Episode 4 - Kry"
type input "runs0b3r-podcast-episode-4-kry"
type input "Runs0b3r Podcast Episode 4 - Krys"
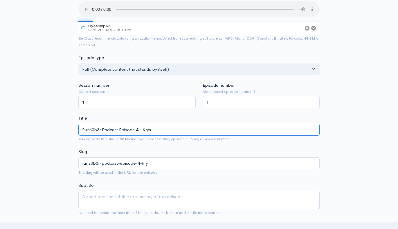
type input "runs0b3r-podcast-episode-4-krys"
type input "Runs0b3r Podcast Episode 4 - Kryst"
type input "runs0b3r-podcast-episode-4-kryst"
type input "Runs0b3r Podcast Episode 4 - Krysta"
type input "runs0b3r-podcast-episode-4-krysta"
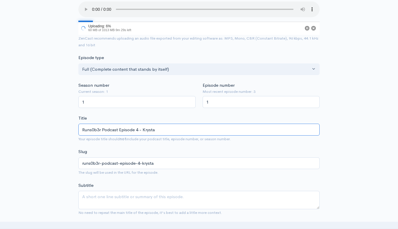
type input "Runs0b3r Podcast Episode 4 - Krystal"
type input "runs0b3r-podcast-episode-4-krystal"
type input "Runs0b3r Podcast Episode 4 - Krystal Q"
type input "runs0b3r-podcast-episode-4-krystal-q"
type input "Runs0b3r Podcast Episode 4 - Krystal Qu"
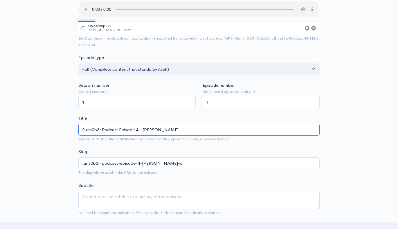
type input "runs0b3r-podcast-episode-4-krystal-qu"
type input "Runs0b3r Podcast Episode 4 - Krystal Qui"
type input "runs0b3r-podcast-episode-4-krystal-qui"
type input "Runs0b3r Podcast Episode 4 - Krystal Quir"
type input "runs0b3r-podcast-episode-4-krystal-quir"
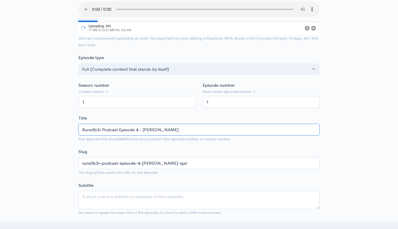
type input "Runs0b3r Podcast Episode 4 - Krystal Quiro"
type input "runs0b3r-podcast-episode-4-krystal-quiro"
type input "Runs0b3r Podcast Episode 4 - Krystal Quirog"
type input "runs0b3r-podcast-episode-4-krystal-quirog"
type input "Runs0b3r Podcast Episode 4 - Krystal Quiroga"
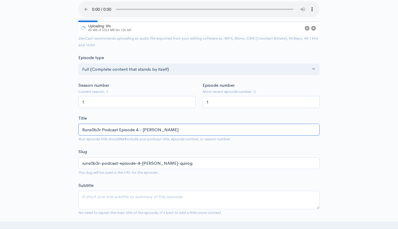
type input "runs0b3r-podcast-episode-4-krystal-quiroga"
type input "Runs0b3r Podcast Episode 4 - Krystal Quiroga & L"
type input "runs0b3r-podcast-episode-4-krystal-quiroga-l"
type input "Runs0b3r Podcast Episode 4 - Krystal Quiroga & Li"
type input "runs0b3r-podcast-episode-4-krystal-quiroga-li"
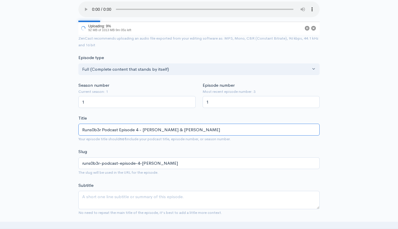
type input "Runs0b3r Podcast Episode 4 - Krystal Quiroga & Lin"
type input "runs0b3r-podcast-episode-4-krystal-quiroga-lin"
type input "Runs0b3r Podcast Episode 4 - Krystal Quiroga & Linc"
type input "runs0b3r-podcast-episode-4-krystal-quiroga-linc"
type input "Runs0b3r Podcast Episode 4 - Krystal Quiroga & Linco"
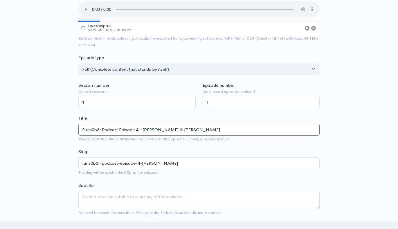
type input "runs0b3r-podcast-episode-4-krystal-quiroga-linco"
type input "Runs0b3r Podcast Episode 4 - Krystal Quiroga & Lincol"
type input "runs0b3r-podcast-episode-4-krystal-quiroga-lincol"
type input "Runs0b3r Podcast Episode 4 - Krystal Quiroga & Lincoln"
type input "runs0b3r-podcast-episode-4-krystal-quiroga-lincoln"
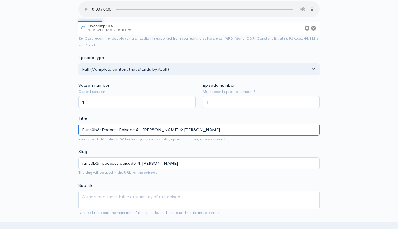
type input "Runs0b3r Podcast Episode 4 - Krystal Quiroga & Lincoln Q"
type input "runs0b3r-podcast-episode-4-krystal-quiroga-lincoln-q"
type input "Runs0b3r Podcast Episode 4 - Krystal Quiroga & Lincoln Qu"
type input "runs0b3r-podcast-episode-4-krystal-quiroga-lincoln-qu"
type input "Runs0b3r Podcast Episode 4 - Krystal Quiroga & Lincoln Qui"
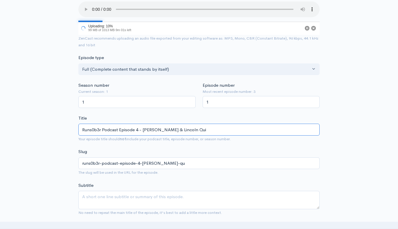
type input "runs0b3r-podcast-episode-4-krystal-quiroga-lincoln-qui"
type input "Runs0b3r Podcast Episode 4 - Krystal Quiroga & Lincoln Quir"
type input "runs0b3r-podcast-episode-4-krystal-quiroga-lincoln-quir"
type input "Runs0b3r Podcast Episode 4 - Krystal Quiroga & Lincoln Quiro"
type input "runs0b3r-podcast-episode-4-krystal-quiroga-lincoln-quiro"
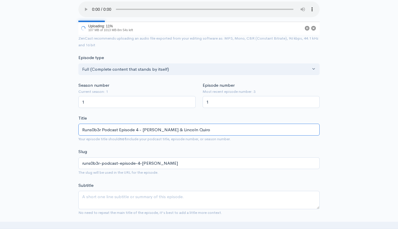
type input "Runs0b3r Podcast Episode 4 - Krystal Quiroga & Lincoln Quirog"
type input "runs0b3r-podcast-episode-4-krystal-quiroga-lincoln-quirog"
type input "Runs0b3r Podcast Episode 4 - [PERSON_NAME] & [PERSON_NAME]"
type input "runs0b3r-podcast-episode-4-[PERSON_NAME]"
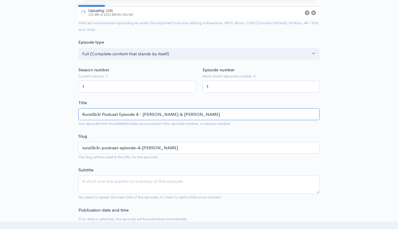
scroll to position [92, 0]
type input "Runs0b3r Podcast Episode 4 - [PERSON_NAME] & [PERSON_NAME]"
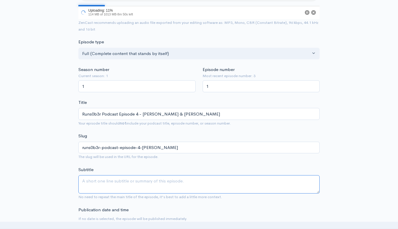
click at [99, 176] on textarea "Subtitle" at bounding box center [198, 184] width 241 height 18
type textarea "M"
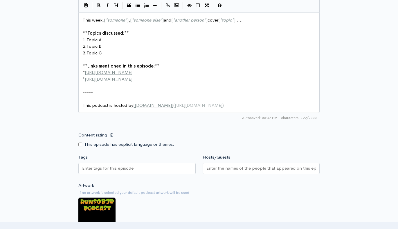
scroll to position [350, 0]
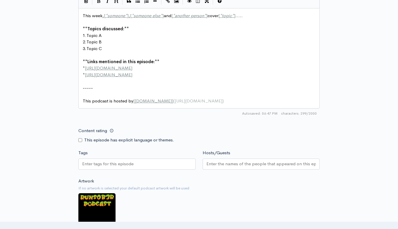
type textarea "Favorite Mother and daughter duo about life as a runner and growing up in [GEOG…"
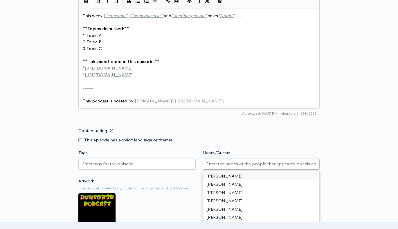
click at [225, 160] on input "Hosts/Guests" at bounding box center [261, 163] width 110 height 7
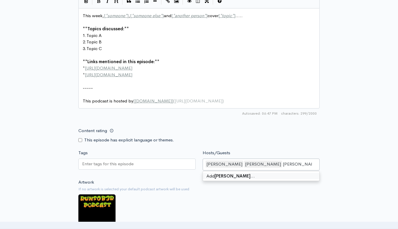
type input "[PERSON_NAME]"
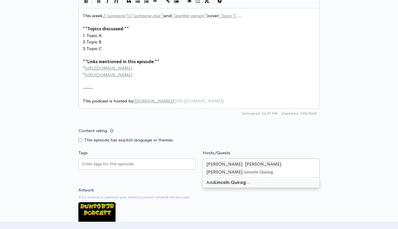
type input "[PERSON_NAME]"
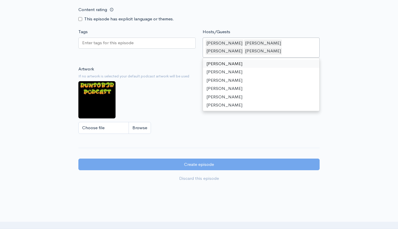
scroll to position [474, 0]
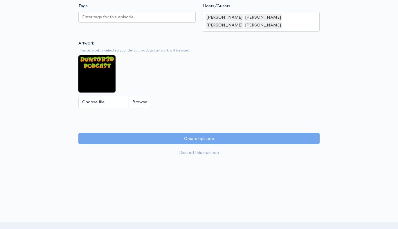
scroll to position [495, 0]
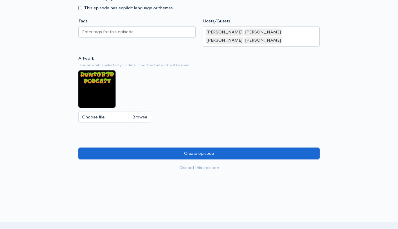
click at [205, 147] on input "Create episode" at bounding box center [198, 153] width 241 height 12
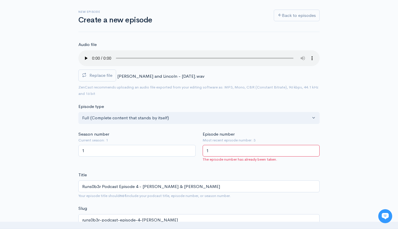
scroll to position [33, 0]
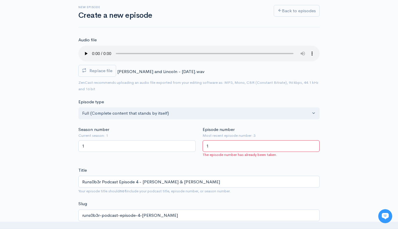
click at [215, 140] on input "1" at bounding box center [261, 146] width 117 height 12
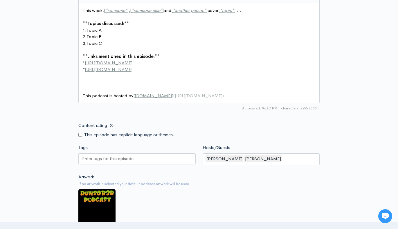
scroll to position [377, 0]
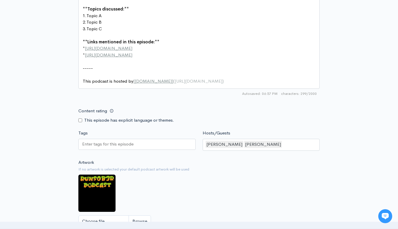
type input "4"
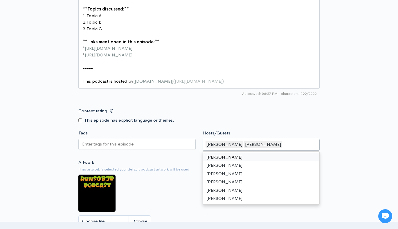
click at [279, 139] on div "[PERSON_NAME] [PERSON_NAME]" at bounding box center [261, 145] width 117 height 12
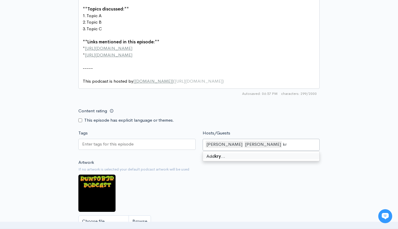
type input "k"
type input "[PERSON_NAME]"
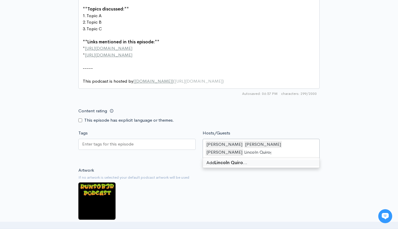
type input "[PERSON_NAME]"
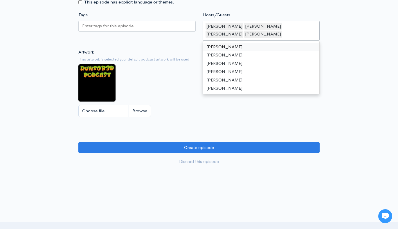
scroll to position [502, 0]
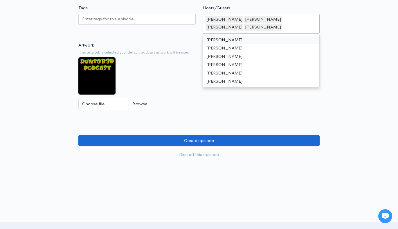
click at [237, 134] on input "Create episode" at bounding box center [198, 140] width 241 height 12
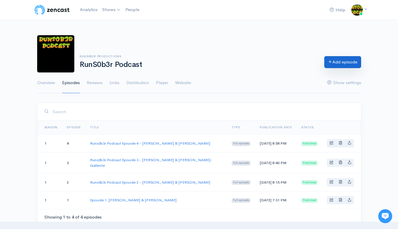
click at [338, 63] on link "Add episode" at bounding box center [342, 62] width 37 height 12
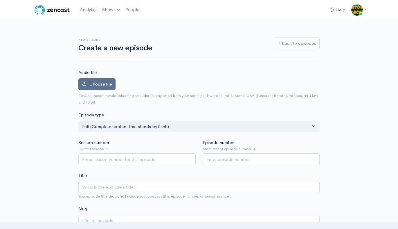
click at [102, 82] on span "Choose file" at bounding box center [100, 84] width 22 height 6
click at [0, 0] on input "Choose file" at bounding box center [0, 0] width 0 height 0
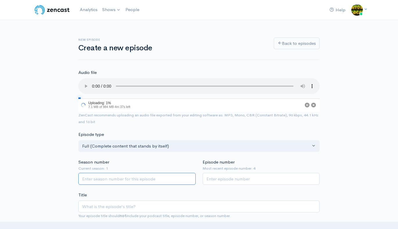
click at [116, 173] on input "Season number" at bounding box center [136, 178] width 117 height 12
type input "1"
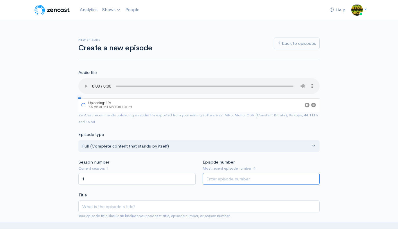
click at [223, 172] on input "Episode number" at bounding box center [261, 178] width 117 height 12
type input "1"
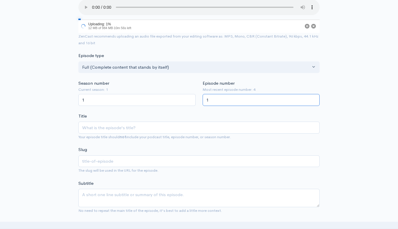
scroll to position [80, 0]
type input "5"
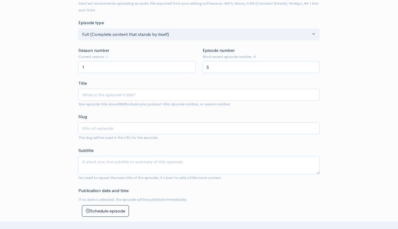
scroll to position [112, 0]
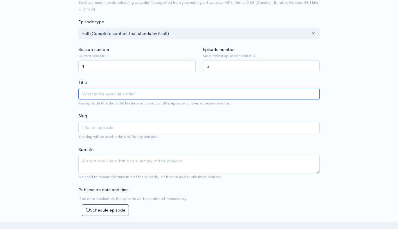
click at [102, 88] on input "Title" at bounding box center [198, 94] width 241 height 12
type input "R"
type input "r"
type input "Ru"
type input "ru"
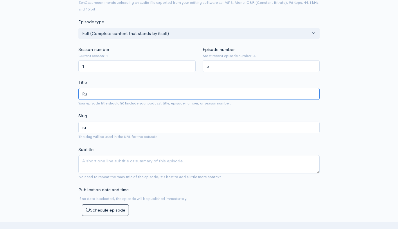
type input "Run"
type input "run"
type input "Runs"
type input "runs"
type input "Runs0"
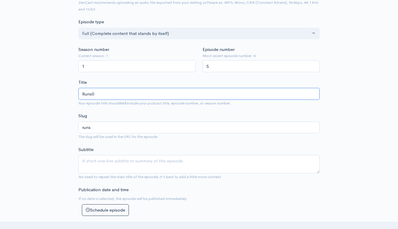
type input "runs0"
type input "Runs0b"
type input "runs0b"
type input "Runs0b3"
type input "runs0b3"
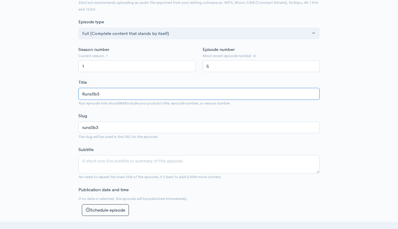
type input "Runs0b3r"
type input "runs0b3r"
type input "Runs0b3r P"
type input "runs0b3r-p"
type input "Runs0b3r Po"
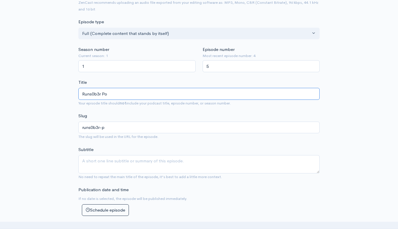
type input "runs0b3r-po"
type input "Runs0b3r Pod"
type input "runs0b3r-pod"
type input "Runs0b3r Podcast"
type input "runs0b3r-podcast"
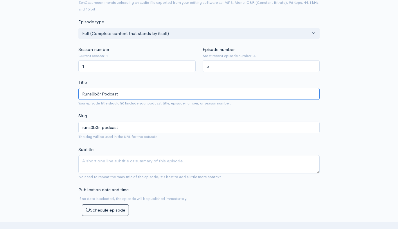
type input "Runs0b3r Podcast E"
type input "runs0b3r-podcast-e"
type input "Runs0b3r Podcast Ep"
type input "runs0b3r-podcast-ep"
type input "Runs0b3r Podcast Episode"
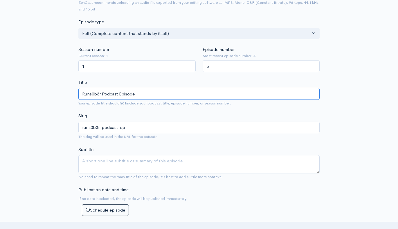
type input "runs0b3r-podcast-episode"
type input "Runs0b3r Podcast Episode 5"
type input "runs0b3r-podcast-episode-5"
type input "Runs0b3r Podcast Episode 5 - N"
type input "runs0b3r-podcast-episode-5-n"
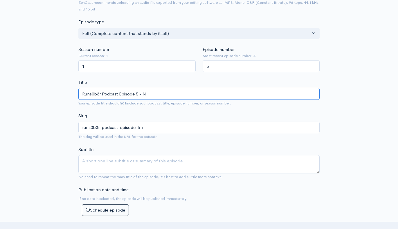
type input "Runs0b3r Podcast Episode 5 -"
type input "runs0b3r-podcast-episode-5"
type input "Runs0b3r Podcast Episode 5 - M"
type input "runs0b3r-podcast-episode-5-m"
type input "Runs0b3r Podcast Episode 5 - Ma"
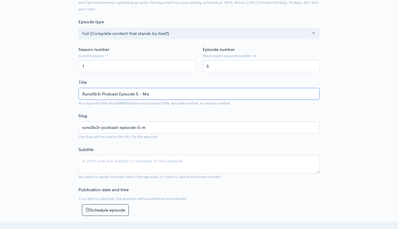
type input "runs0b3r-podcast-episode-5-ma"
type input "Runs0b3r Podcast Episode 5 - Mar"
type input "runs0b3r-podcast-episode-5-mar"
type input "Runs0b3r Podcast Episode 5 - Mark"
type input "runs0b3r-podcast-episode-5-mark"
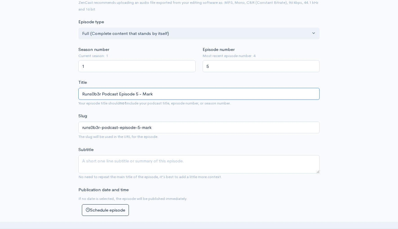
type input "Runs0b3r Podcast Episode 5 - [PERSON_NAME]"
type input "runs0b3r-podcast-episode-5-mark-o"
type input "Runs0b3r Podcast Episode 5 - [PERSON_NAME]"
type input "runs0b3r-podcast-episode-5-[PERSON_NAME]"
type input "Runs0b3r Podcast Episode 5 - [PERSON_NAME] [PERSON_NAME]"
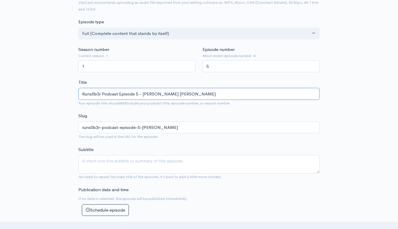
type input "runs0b3r-podcast-episode-5-[PERSON_NAME]"
type input "Runs0b3r Podcast Episode 5 - [PERSON_NAME]"
type input "runs0b3r-podcast-episode-5-mark-olat"
type input "Runs0b3r Podcast Episode 5 - [PERSON_NAME]"
type input "runs0b3r-podcast-episode-5-mark-olate"
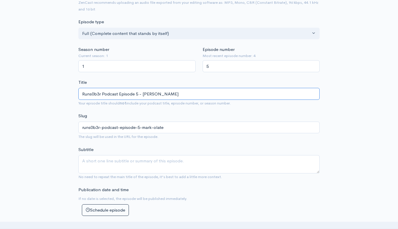
type input "Runs0b3r Podcast Episode 5 - [PERSON_NAME]"
type input "runs0b3r-podcast-episode-5-mark-olatej"
type input "Runs0b3r Podcast Episode 5 - [PERSON_NAME]"
type input "runs0b3r-podcast-episode-5-[PERSON_NAME]"
type input "Runs0b3r Podcast Episode 5 - [PERSON_NAME] & N"
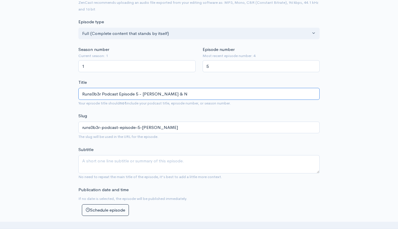
type input "runs0b3r-podcast-episode-5-[PERSON_NAME]-n"
type input "Runs0b3r Podcast Episode 5 - [PERSON_NAME] & Na"
type input "runs0b3r-podcast-episode-5-[PERSON_NAME]-na"
type input "Runs0b3r Podcast Episode 5 - [PERSON_NAME] & [PERSON_NAME]"
type input "runs0b3r-podcast-episode-5-[PERSON_NAME]-nat"
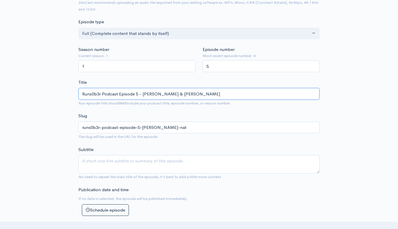
type input "Runs0b3r Podcast Episode 5 - [PERSON_NAME] & [PERSON_NAME]"
type input "runs0b3r-podcast-episode-5-[PERSON_NAME]-nata"
type input "Runs0b3r Podcast Episode 5 - [PERSON_NAME] & [DATE]"
type input "runs0b3r-podcast-episode-5-[PERSON_NAME]-[DATE]"
type input "Runs0b3r Podcast Episode 5 - [PERSON_NAME] & [PERSON_NAME]"
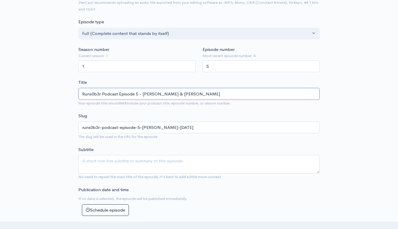
type input "runs0b3r-podcast-episode-5-[PERSON_NAME]-natali"
type input "Runs0b3r Podcast Episode 5 - [PERSON_NAME] & [PERSON_NAME]"
type input "runs0b3r-podcast-episode-5-[PERSON_NAME]"
type input "Runs0b3r Podcast Episode 5 - [PERSON_NAME] & [PERSON_NAME]"
type input "runs0b3r-podcast-episode-5-[PERSON_NAME]"
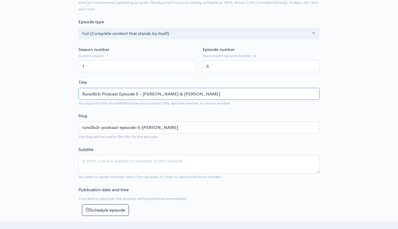
type input "Runs0b3r Podcast Episode 5 - [PERSON_NAME] & [PERSON_NAME]"
type input "runs0b3r-podcast-episode-5-[PERSON_NAME]-me"
type input "Runs0b3r Podcast Episode 5 - [PERSON_NAME] & [PERSON_NAME]"
type input "runs0b3r-podcast-episode-5-[PERSON_NAME]"
type input "Runs0b3r Podcast Episode 5 - [PERSON_NAME] & [PERSON_NAME]"
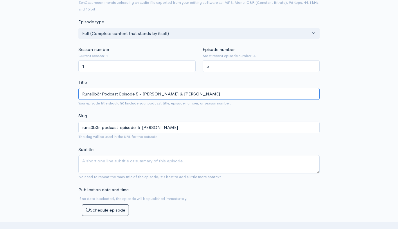
type input "runs0b3r-podcast-episode-5-[PERSON_NAME]"
type input "Runs0b3r Podcast Episode 5 - [PERSON_NAME] & [PERSON_NAME]"
type input "runs0b3r-podcast-episode-5-[PERSON_NAME]"
type input "Runs0b3r Podcast Episode 5 - [PERSON_NAME] & [PERSON_NAME]"
type input "runs0b3r-podcast-episode-5-[PERSON_NAME]"
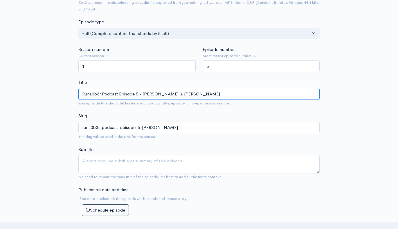
type input "Runs0b3r Podcast Episode 5 - [PERSON_NAME] & [PERSON_NAME]"
type input "runs0b3r-podcast-episode-5-[PERSON_NAME]"
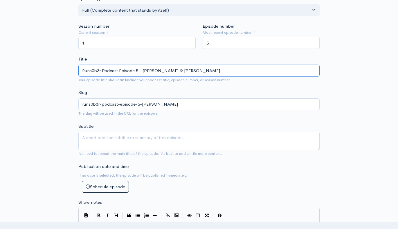
scroll to position [135, 0]
type input "Runs0b3r Podcast Episode 5 - [PERSON_NAME] & [PERSON_NAME]"
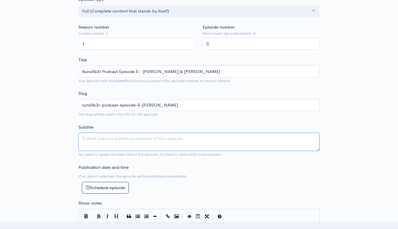
click at [93, 132] on textarea "Subtitle" at bounding box center [198, 141] width 241 height 18
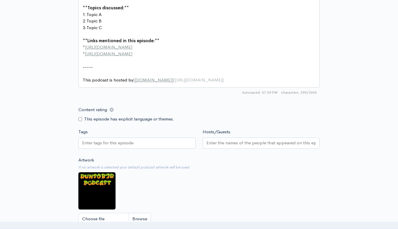
scroll to position [375, 0]
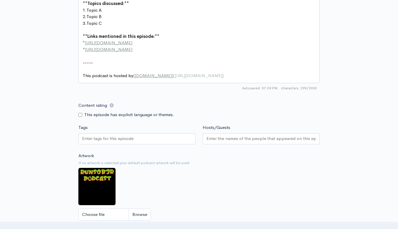
type textarea "retired runner and current runner in the DFW metroplex"
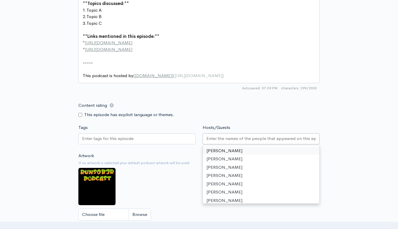
click at [216, 135] on input "Hosts/Guests" at bounding box center [261, 138] width 110 height 7
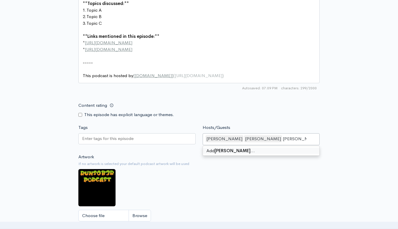
type input "[PERSON_NAME]"
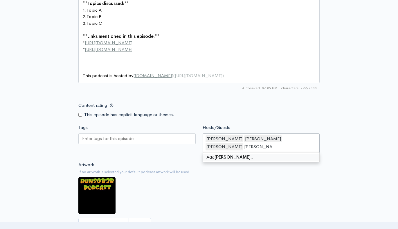
type input "[PERSON_NAME]"
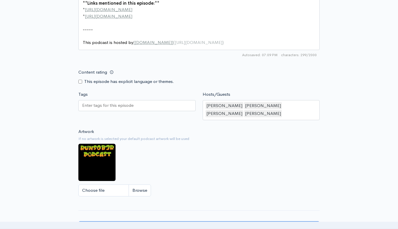
scroll to position [420, 0]
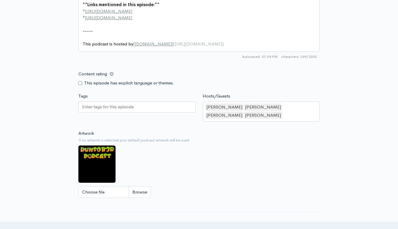
click at [227, 222] on input "Create episode" at bounding box center [198, 228] width 241 height 12
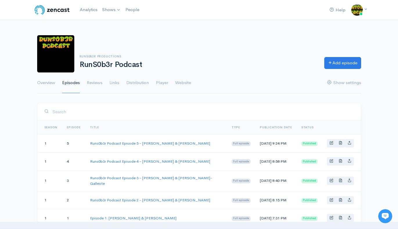
click at [227, 216] on td "Full episode" at bounding box center [241, 218] width 28 height 18
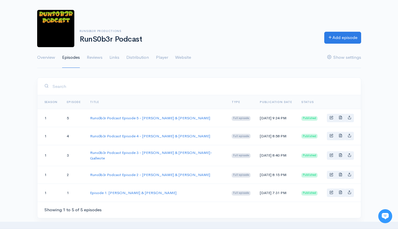
scroll to position [24, 0]
